Goal: Check status: Check status

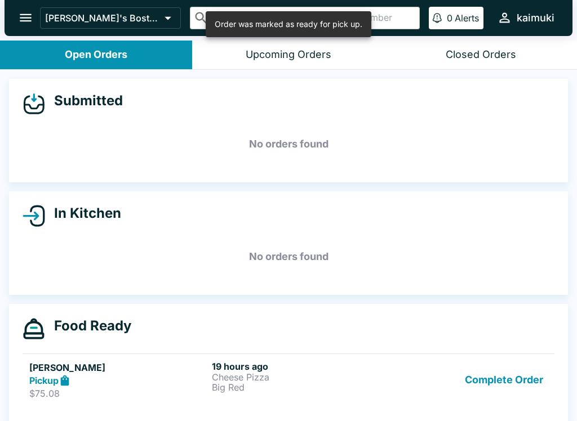
scroll to position [10, 0]
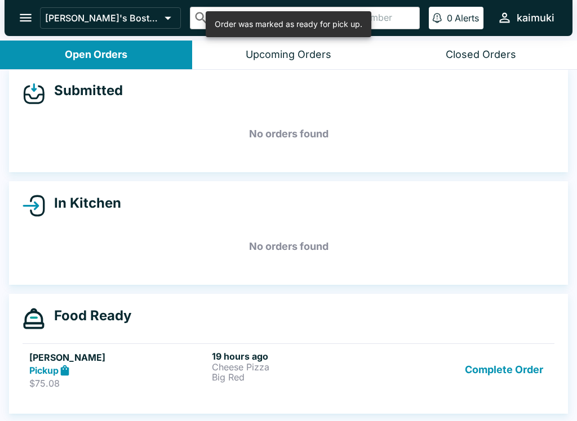
click at [378, 356] on h6 "19 hours ago" at bounding box center [301, 356] width 178 height 11
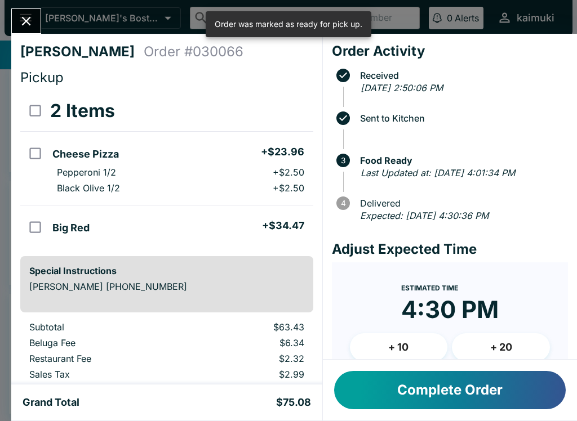
click at [440, 394] on button "Complete Order" at bounding box center [449, 390] width 231 height 38
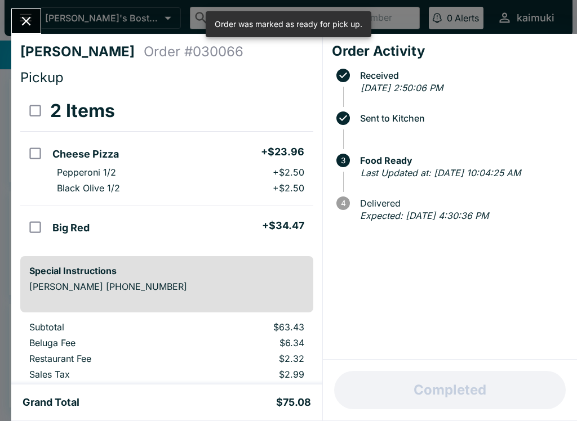
scroll to position [0, 0]
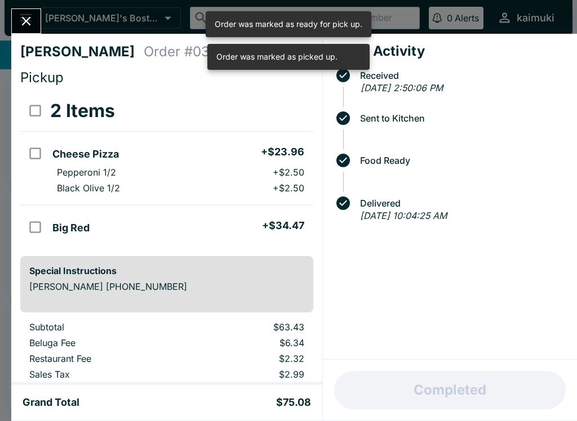
click at [28, 22] on icon "Close" at bounding box center [26, 21] width 9 height 9
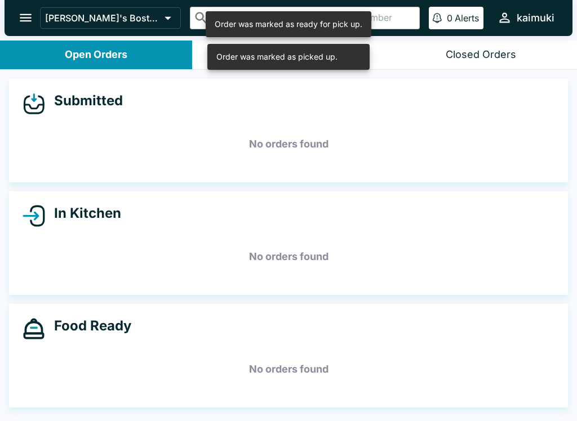
scroll to position [2, 0]
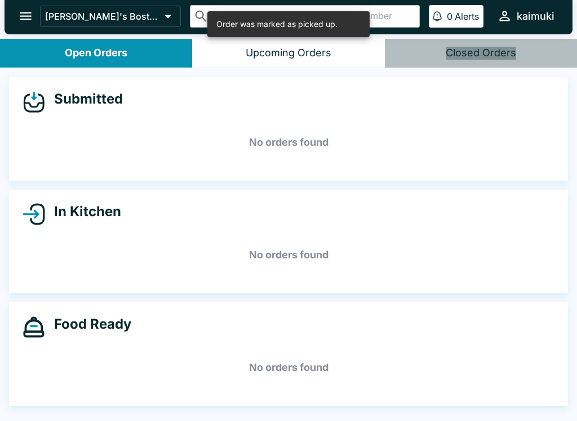
click at [499, 48] on div "Closed Orders" at bounding box center [480, 53] width 70 height 13
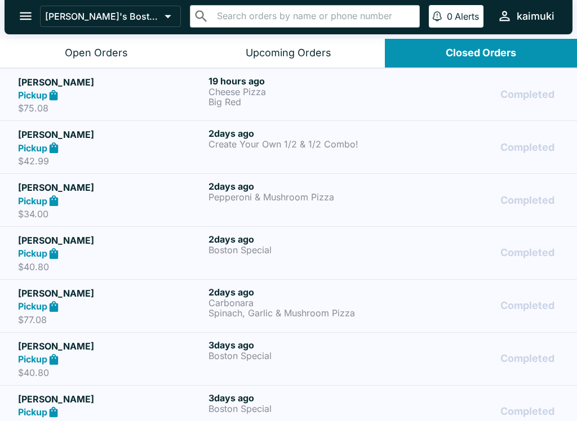
scroll to position [0, 0]
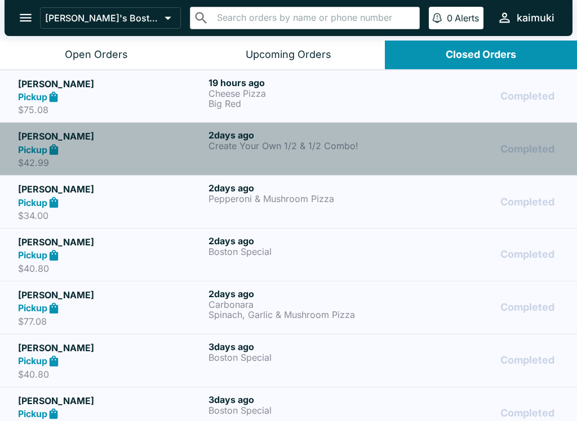
click at [430, 147] on div "Completed" at bounding box center [478, 149] width 159 height 39
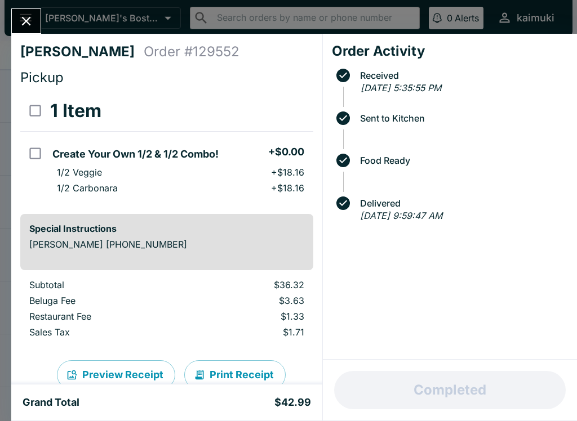
click at [30, 26] on icon "Close" at bounding box center [26, 21] width 15 height 15
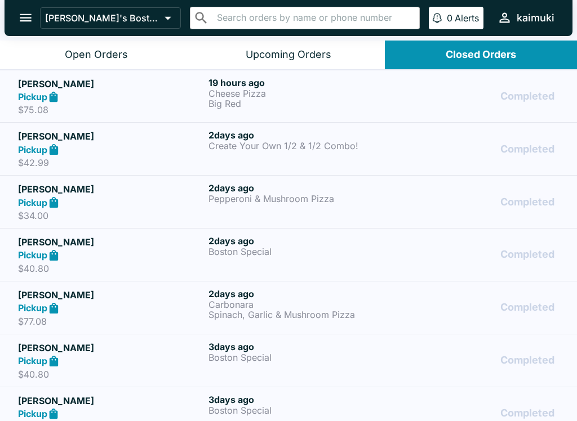
click at [40, 96] on strong "Pickup" at bounding box center [32, 96] width 29 height 11
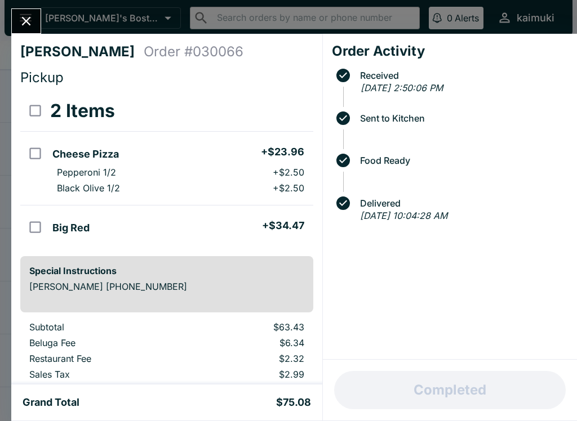
click at [30, 25] on icon "Close" at bounding box center [26, 21] width 9 height 9
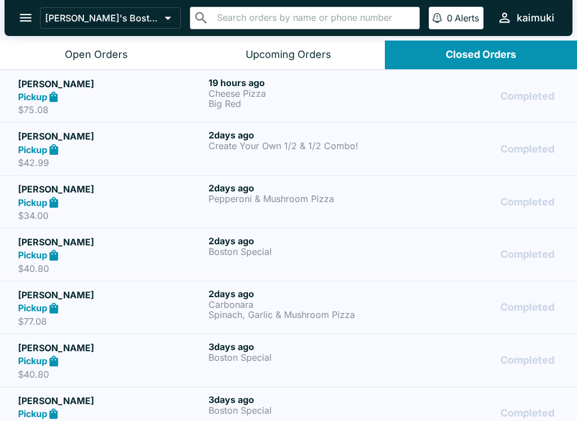
click at [122, 51] on div "Open Orders" at bounding box center [96, 54] width 63 height 13
